Goal: Ask a question: Seek information or help from site administrators or community

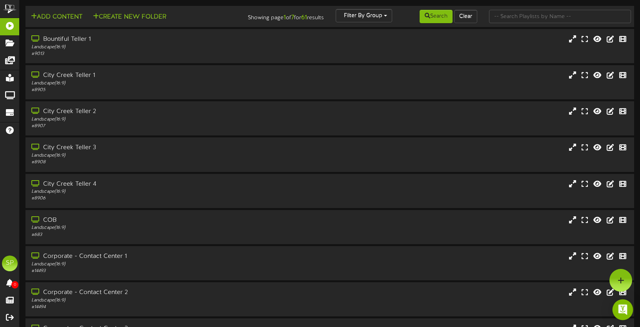
click at [627, 307] on img "Open Intercom Messenger" at bounding box center [623, 309] width 10 height 10
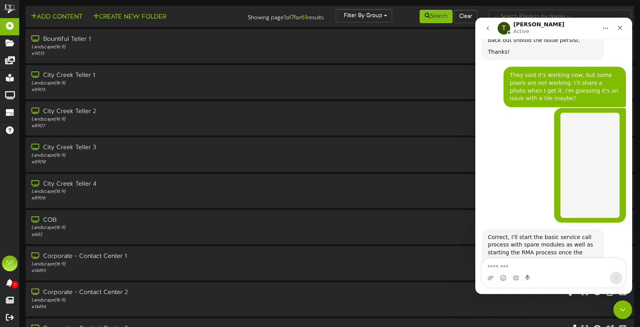
scroll to position [978, 0]
